Goal: Task Accomplishment & Management: Use online tool/utility

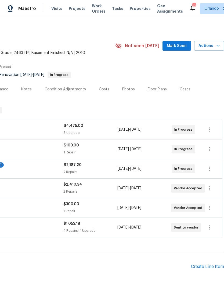
scroll to position [0, 79]
click at [170, 47] on span "Mark Seen" at bounding box center [177, 46] width 20 height 7
click at [159, 47] on span "Not seen today" at bounding box center [142, 45] width 34 height 5
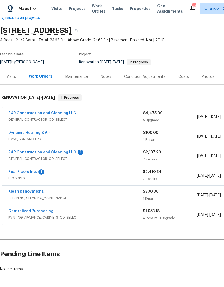
scroll to position [12, 0]
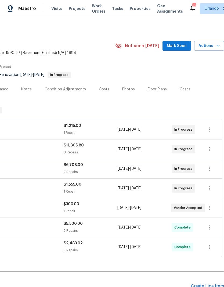
scroll to position [0, 79]
click at [182, 45] on span "Mark Seen" at bounding box center [177, 46] width 20 height 7
click at [159, 45] on span "Not seen today" at bounding box center [142, 45] width 34 height 5
click at [137, 278] on h2 "Pending Line Items" at bounding box center [56, 286] width 270 height 25
click at [217, 48] on icon "button" at bounding box center [217, 45] width 5 height 5
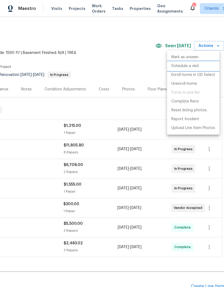
click at [197, 67] on p "Schedule a visit" at bounding box center [185, 66] width 28 height 6
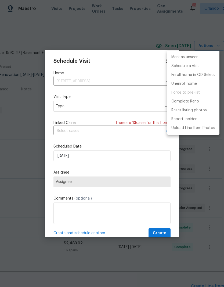
click at [123, 108] on div at bounding box center [112, 143] width 224 height 287
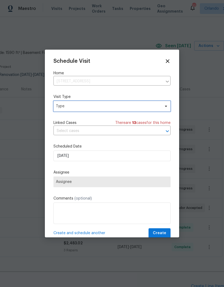
click at [163, 103] on span "Type" at bounding box center [111, 106] width 117 height 11
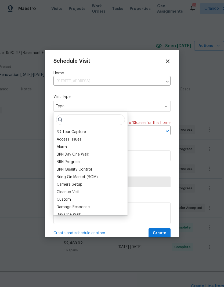
scroll to position [0, 0]
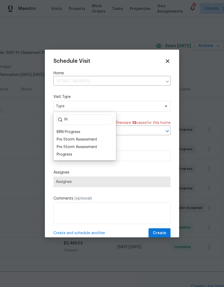
type input "Pr"
click at [74, 154] on div "Progress" at bounding box center [84, 155] width 59 height 8
click at [71, 154] on div "Progress" at bounding box center [65, 154] width 16 height 5
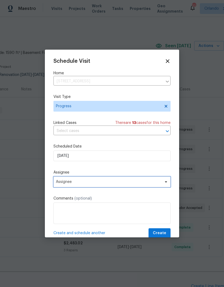
click at [158, 184] on span "Assignee" at bounding box center [108, 182] width 105 height 4
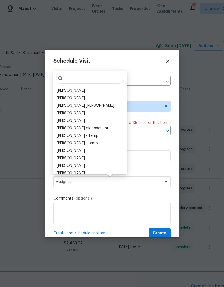
click at [76, 88] on div "[PERSON_NAME]" at bounding box center [71, 90] width 28 height 5
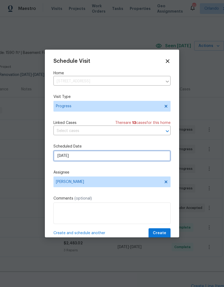
click at [136, 158] on input "[DATE]" at bounding box center [111, 156] width 117 height 11
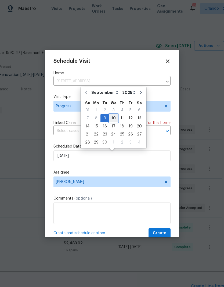
click at [114, 115] on div "10" at bounding box center [113, 119] width 9 height 8
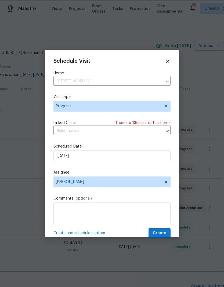
type input "[DATE]"
click at [166, 233] on span "Create" at bounding box center [159, 233] width 13 height 7
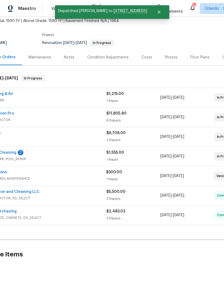
scroll to position [32, 39]
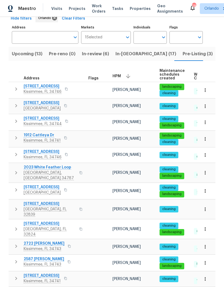
scroll to position [29, 0]
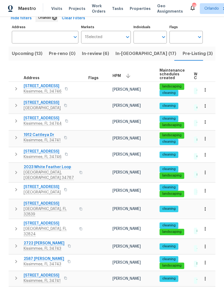
click at [206, 260] on icon "button" at bounding box center [204, 262] width 5 height 5
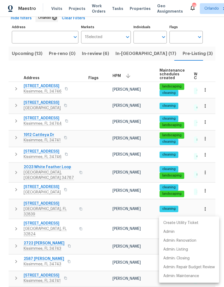
click at [81, 244] on div at bounding box center [112, 143] width 224 height 287
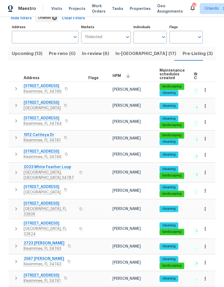
click at [42, 256] on span "2587 Isabela Ter" at bounding box center [44, 258] width 41 height 5
click at [208, 257] on button "button" at bounding box center [205, 263] width 12 height 12
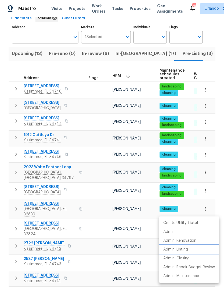
click at [187, 249] on p "Admin: Listing" at bounding box center [175, 250] width 25 height 6
click at [218, 32] on div at bounding box center [112, 143] width 224 height 287
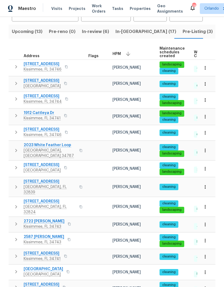
scroll to position [51, 0]
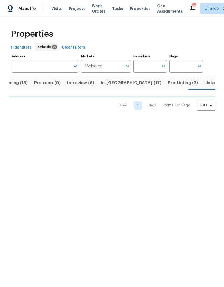
scroll to position [0, 17]
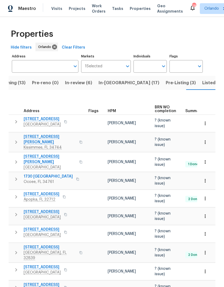
click at [111, 109] on span "HPM" at bounding box center [112, 111] width 8 height 4
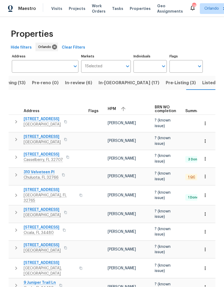
click at [121, 107] on icon "button" at bounding box center [123, 109] width 6 height 6
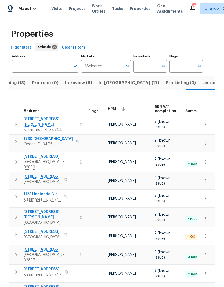
click at [208, 156] on button "button" at bounding box center [205, 162] width 12 height 12
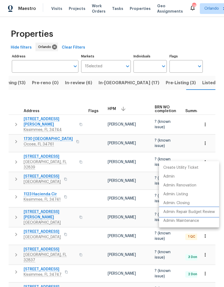
click at [199, 212] on p "Admin: Repair Budget Review" at bounding box center [189, 212] width 52 height 6
click at [173, 83] on div at bounding box center [112, 143] width 224 height 287
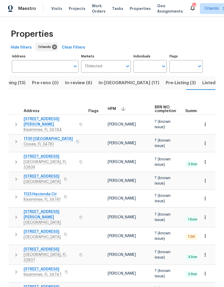
click at [202, 85] on span "Listed (68)" at bounding box center [213, 83] width 23 height 8
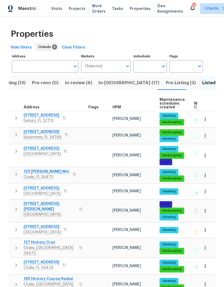
click at [127, 107] on div "HPM" at bounding box center [134, 108] width 43 height 4
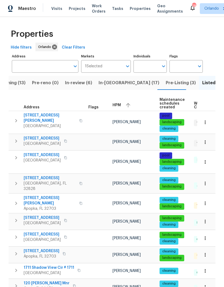
click at [123, 103] on div "HPM" at bounding box center [134, 105] width 43 height 8
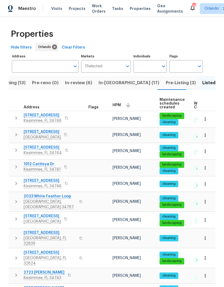
click at [208, 234] on button "button" at bounding box center [205, 239] width 12 height 12
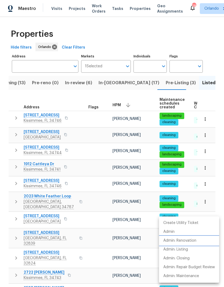
click at [196, 240] on p "Admin: Renovation" at bounding box center [179, 241] width 33 height 6
click at [218, 68] on div at bounding box center [112, 143] width 224 height 287
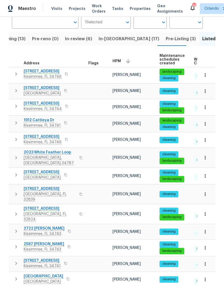
scroll to position [45, 0]
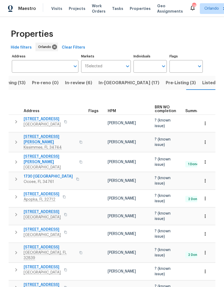
click at [116, 109] on div "HPM" at bounding box center [129, 111] width 43 height 4
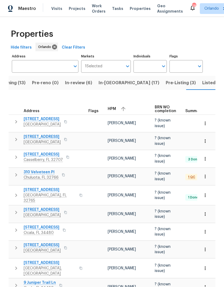
click at [122, 107] on icon "button" at bounding box center [123, 109] width 4 height 4
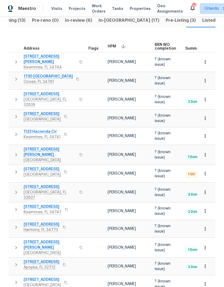
scroll to position [60, 0]
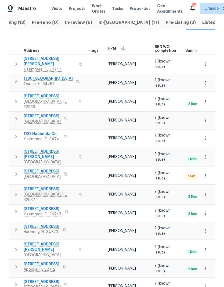
click at [202, 26] on span "Listed (68)" at bounding box center [213, 23] width 23 height 8
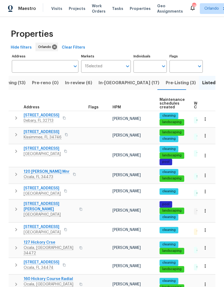
click at [118, 108] on span "HPM" at bounding box center [117, 108] width 8 height 4
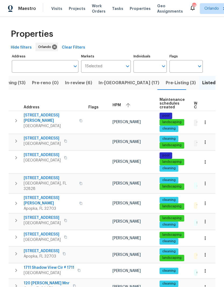
click at [129, 105] on icon "button" at bounding box center [128, 105] width 6 height 6
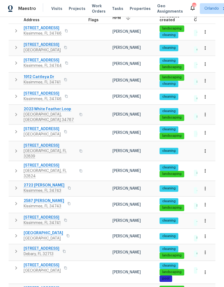
scroll to position [87, 0]
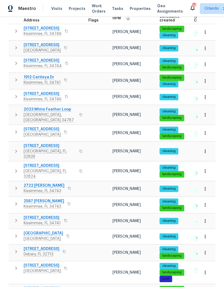
click at [46, 59] on span "3056 Sangria St" at bounding box center [43, 60] width 38 height 5
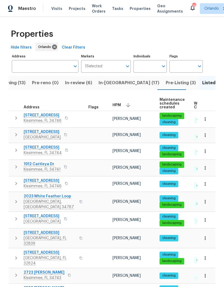
scroll to position [0, 0]
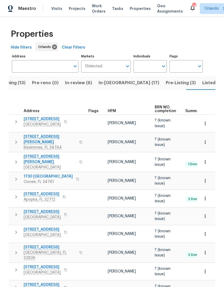
click at [110, 109] on span "HPM" at bounding box center [112, 111] width 8 height 4
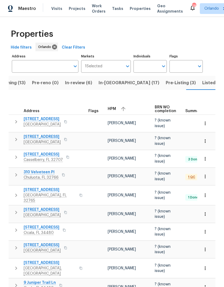
click at [124, 107] on icon "button" at bounding box center [123, 109] width 6 height 6
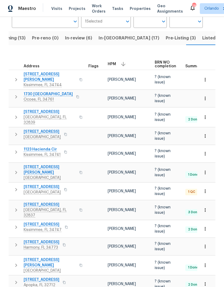
scroll to position [46, 0]
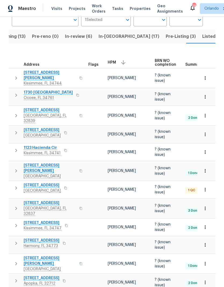
click at [209, 203] on button "button" at bounding box center [205, 209] width 12 height 12
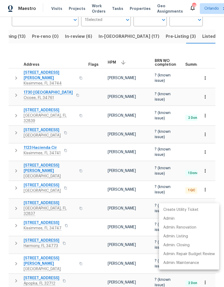
click at [212, 196] on div at bounding box center [112, 143] width 224 height 287
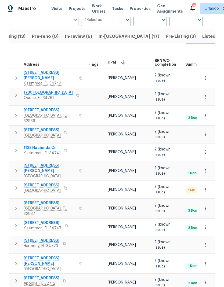
click at [44, 201] on span "[STREET_ADDRESS]" at bounding box center [50, 203] width 52 height 5
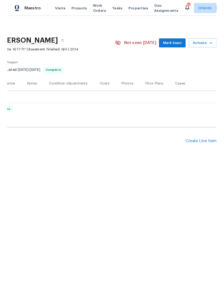
scroll to position [0, 79]
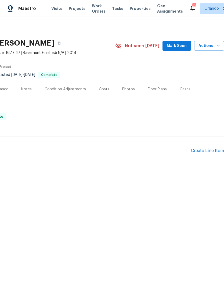
click at [148, 48] on span "Not seen today" at bounding box center [142, 45] width 34 height 5
click at [184, 46] on span "Mark Seen" at bounding box center [177, 46] width 20 height 7
click at [216, 48] on icon "button" at bounding box center [217, 45] width 5 height 5
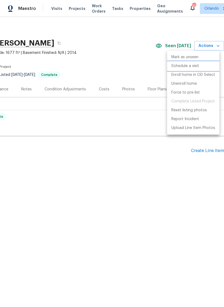
click at [196, 66] on p "Schedule a visit" at bounding box center [185, 66] width 28 height 6
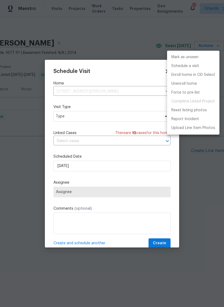
click at [146, 123] on div at bounding box center [112, 153] width 224 height 307
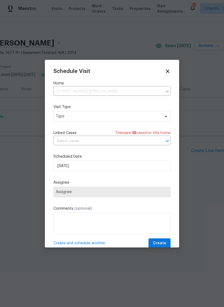
click at [146, 123] on div "Mark as unseen Schedule a visit Enroll home in OD Select Unenroll home Force to…" at bounding box center [112, 153] width 224 height 307
click at [148, 119] on span "Type" at bounding box center [108, 116] width 104 height 5
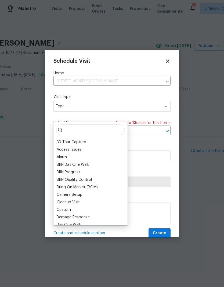
click at [76, 152] on div "Access Issues" at bounding box center [69, 149] width 25 height 5
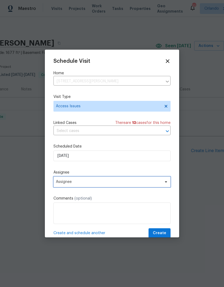
click at [159, 187] on span "Assignee" at bounding box center [111, 182] width 117 height 11
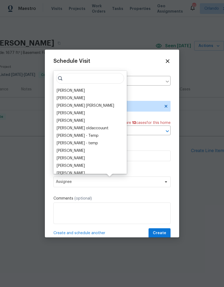
click at [77, 90] on div "[PERSON_NAME]" at bounding box center [71, 90] width 28 height 5
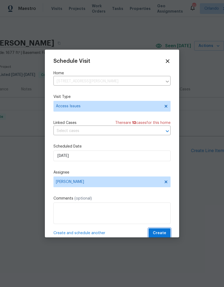
click at [164, 230] on button "Create" at bounding box center [159, 234] width 22 height 10
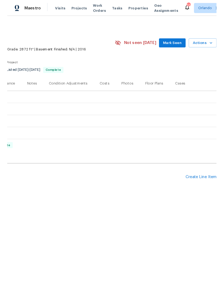
scroll to position [0, 79]
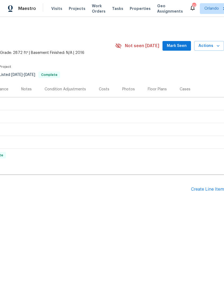
click at [182, 41] on button "Mark Seen" at bounding box center [176, 46] width 28 height 10
click at [187, 47] on span "Seen [DATE]" at bounding box center [178, 45] width 26 height 5
click at [217, 46] on icon "button" at bounding box center [217, 45] width 5 height 5
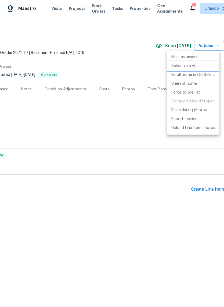
click at [196, 69] on p "Schedule a visit" at bounding box center [185, 66] width 28 height 6
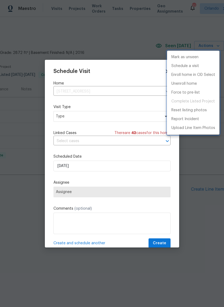
click at [151, 119] on div at bounding box center [112, 153] width 224 height 307
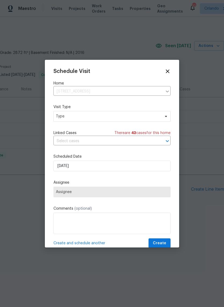
click at [151, 119] on div "Mark as unseen Schedule a visit Enroll home in OD Select Unenroll home Force to…" at bounding box center [112, 153] width 224 height 307
click at [155, 119] on span "Type" at bounding box center [108, 116] width 104 height 5
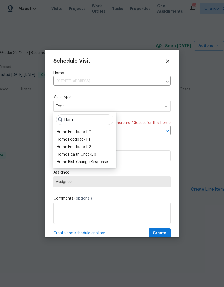
type input "Hom"
click at [91, 155] on div "Home Health Checkup" at bounding box center [76, 154] width 39 height 5
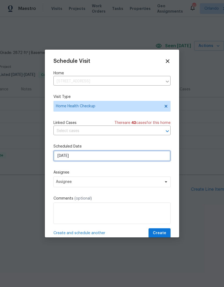
click at [156, 161] on input "[DATE]" at bounding box center [111, 156] width 117 height 11
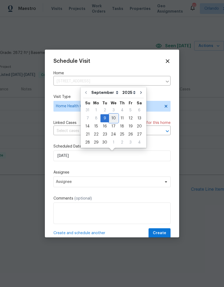
click at [115, 116] on div "10" at bounding box center [113, 119] width 9 height 8
type input "[DATE]"
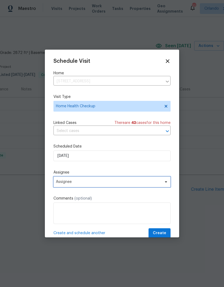
click at [160, 186] on span "Assignee" at bounding box center [111, 182] width 117 height 11
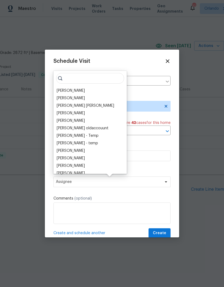
click at [80, 91] on div "[PERSON_NAME]" at bounding box center [71, 90] width 28 height 5
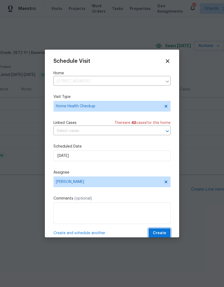
click at [164, 232] on span "Create" at bounding box center [159, 233] width 13 height 7
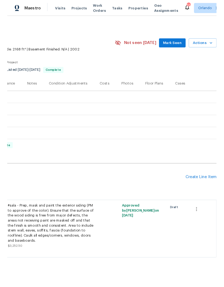
scroll to position [0, 79]
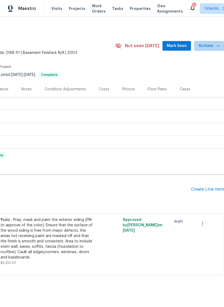
click at [215, 47] on span "Actions" at bounding box center [208, 46] width 21 height 7
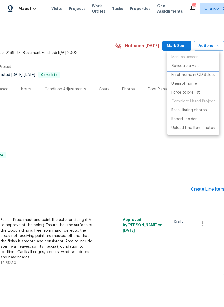
click at [198, 67] on p "Schedule a visit" at bounding box center [185, 66] width 28 height 6
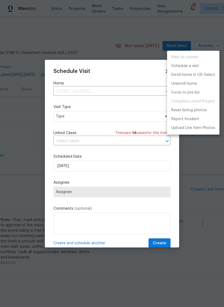
click at [130, 118] on div at bounding box center [112, 153] width 224 height 307
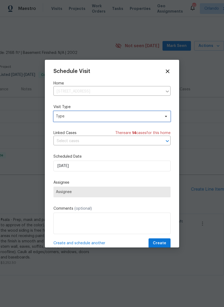
click at [147, 119] on span "Type" at bounding box center [108, 116] width 104 height 5
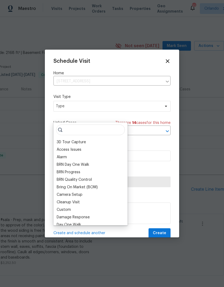
type input "J"
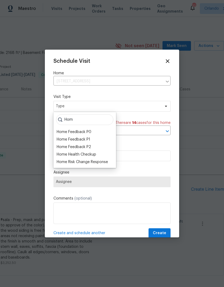
type input "Hom"
click at [90, 156] on div "Home Health Checkup" at bounding box center [76, 154] width 39 height 5
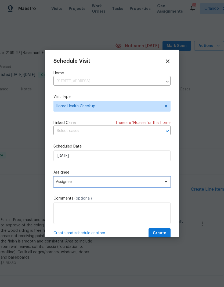
click at [132, 182] on span "Assignee" at bounding box center [108, 182] width 105 height 4
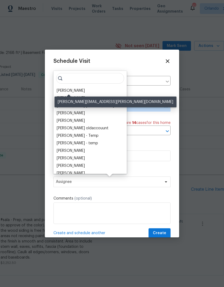
click at [72, 90] on div "[PERSON_NAME]" at bounding box center [71, 90] width 28 height 5
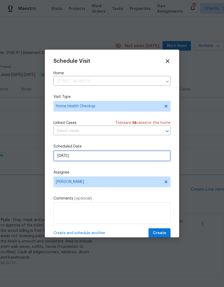
click at [147, 160] on input "[DATE]" at bounding box center [111, 156] width 117 height 11
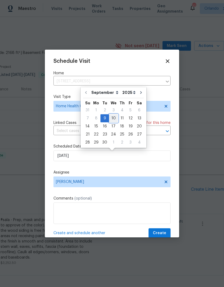
click at [114, 118] on div "10" at bounding box center [113, 119] width 9 height 8
type input "[DATE]"
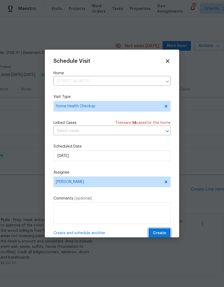
click at [163, 230] on button "Create" at bounding box center [159, 234] width 22 height 10
